Goal: Find contact information: Find contact information

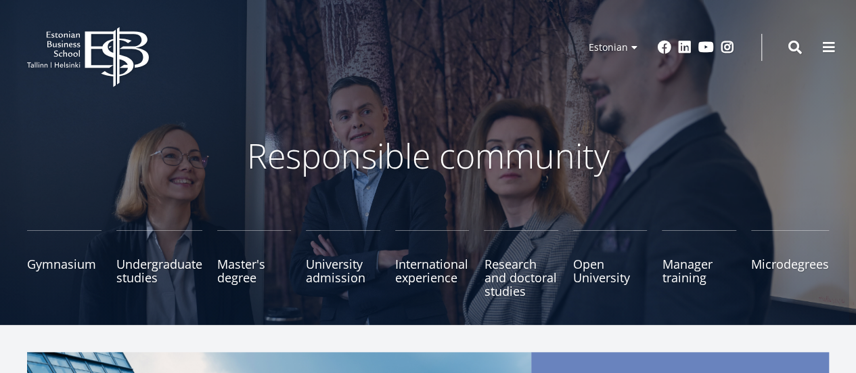
click at [718, 110] on div "Responsible community Gymnasium Explore and register Undergraduate studies Expl…" at bounding box center [428, 162] width 856 height 325
click at [828, 46] on span at bounding box center [829, 46] width 14 height 14
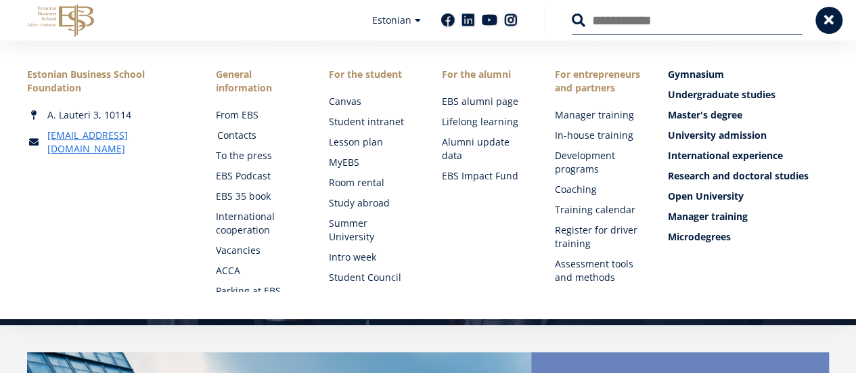
click at [233, 133] on font "Contacts" at bounding box center [236, 135] width 39 height 13
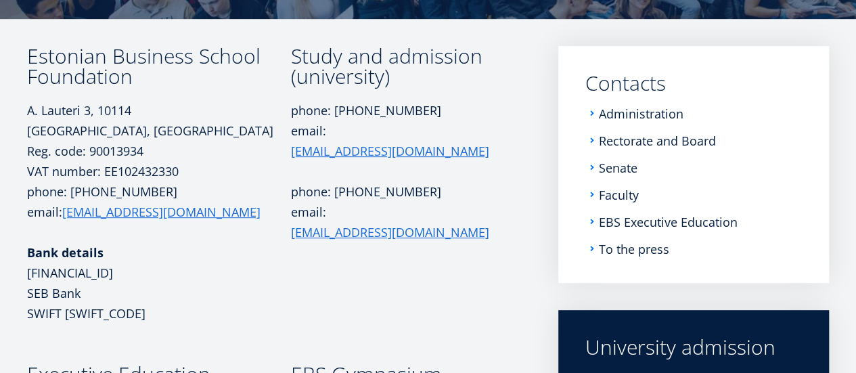
scroll to position [178, 0]
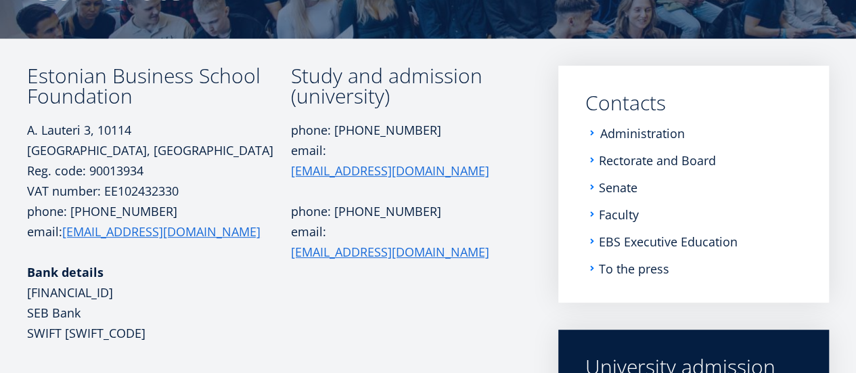
click at [617, 137] on font "Administration" at bounding box center [642, 133] width 85 height 16
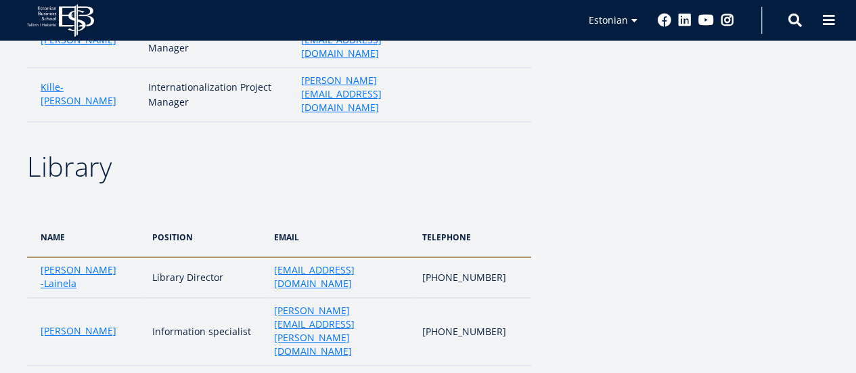
scroll to position [2327, 0]
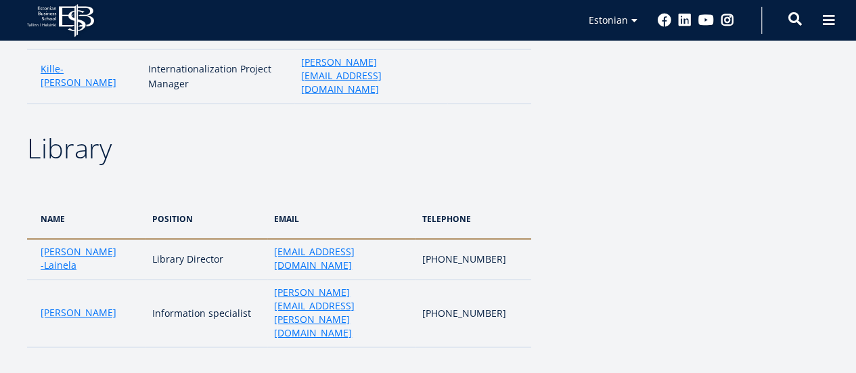
click at [799, 16] on span at bounding box center [796, 19] width 14 height 14
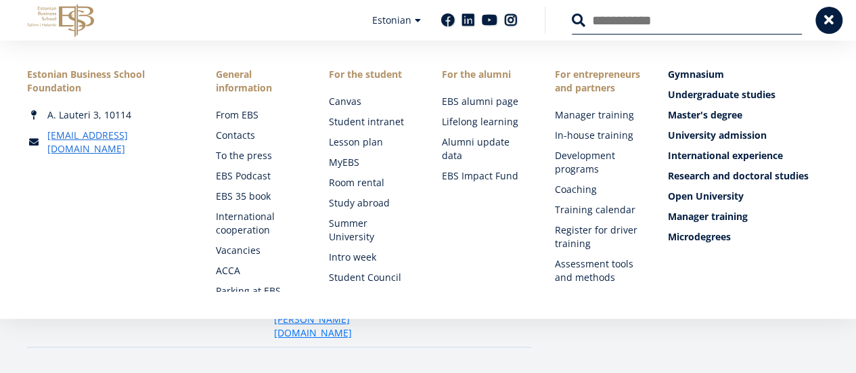
click at [679, 24] on input "Search" at bounding box center [687, 20] width 230 height 28
paste input "**********"
type input "**********"
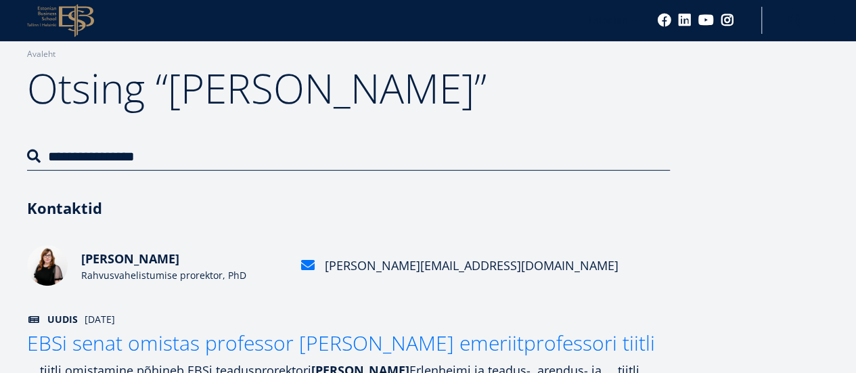
drag, startPoint x: 412, startPoint y: 264, endPoint x: 459, endPoint y: 303, distance: 61.5
drag, startPoint x: 385, startPoint y: 271, endPoint x: 374, endPoint y: 316, distance: 46.8
click at [374, 316] on div "Uudis 08 oktoober 2024" at bounding box center [348, 323] width 650 height 20
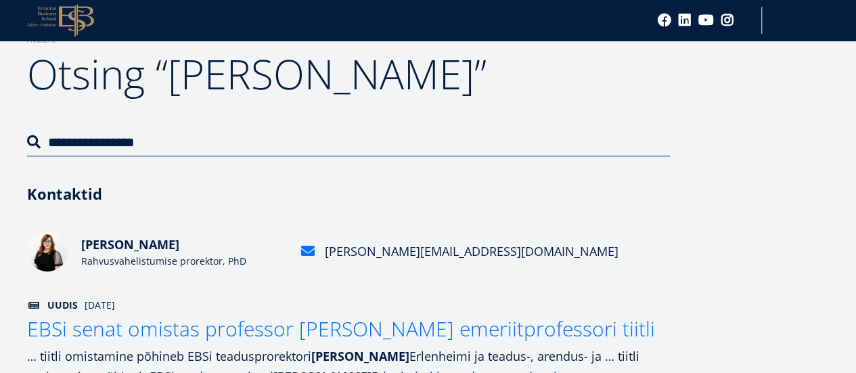
scroll to position [135, 0]
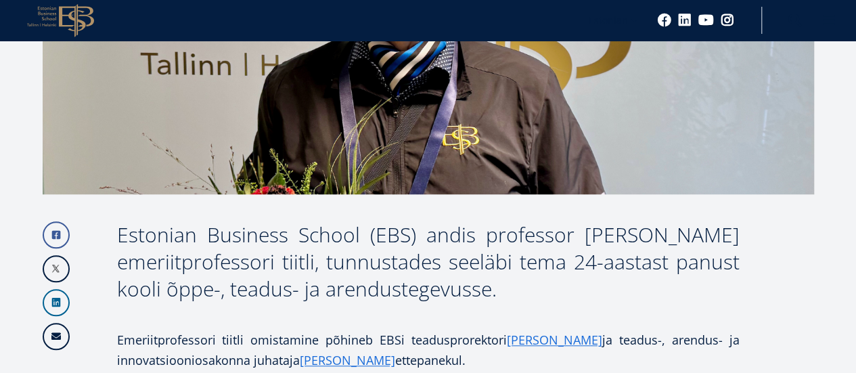
scroll to position [474, 0]
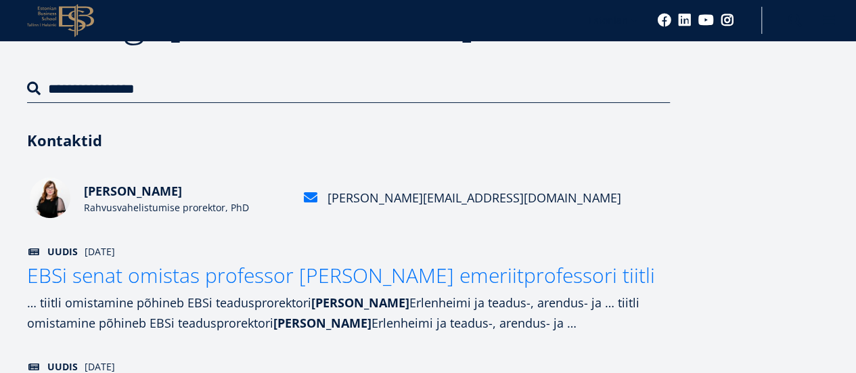
scroll to position [68, 0]
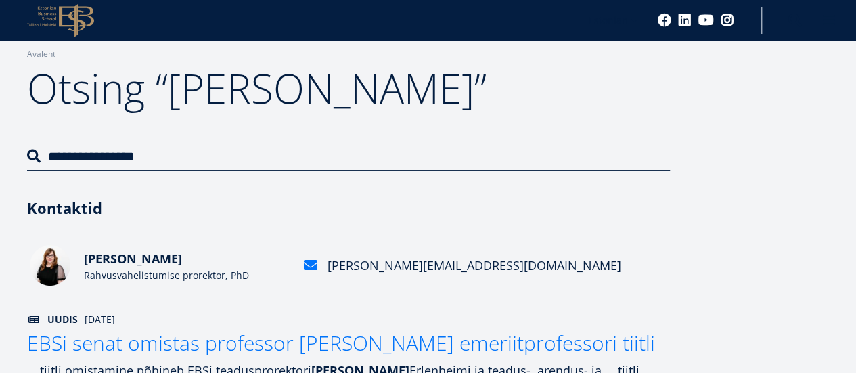
click at [152, 265] on span "[PERSON_NAME]" at bounding box center [133, 258] width 98 height 16
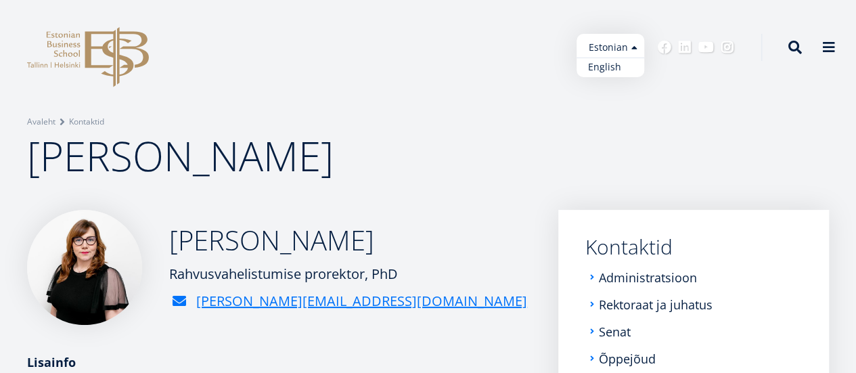
click at [611, 71] on link "English" at bounding box center [611, 68] width 68 height 20
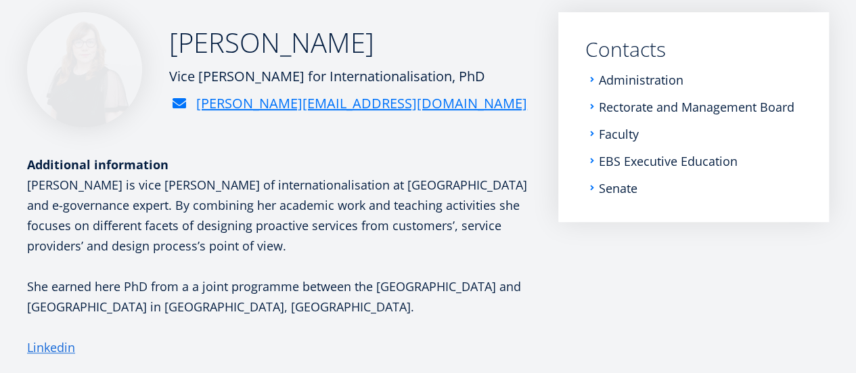
scroll to position [203, 0]
